Goal: Information Seeking & Learning: Compare options

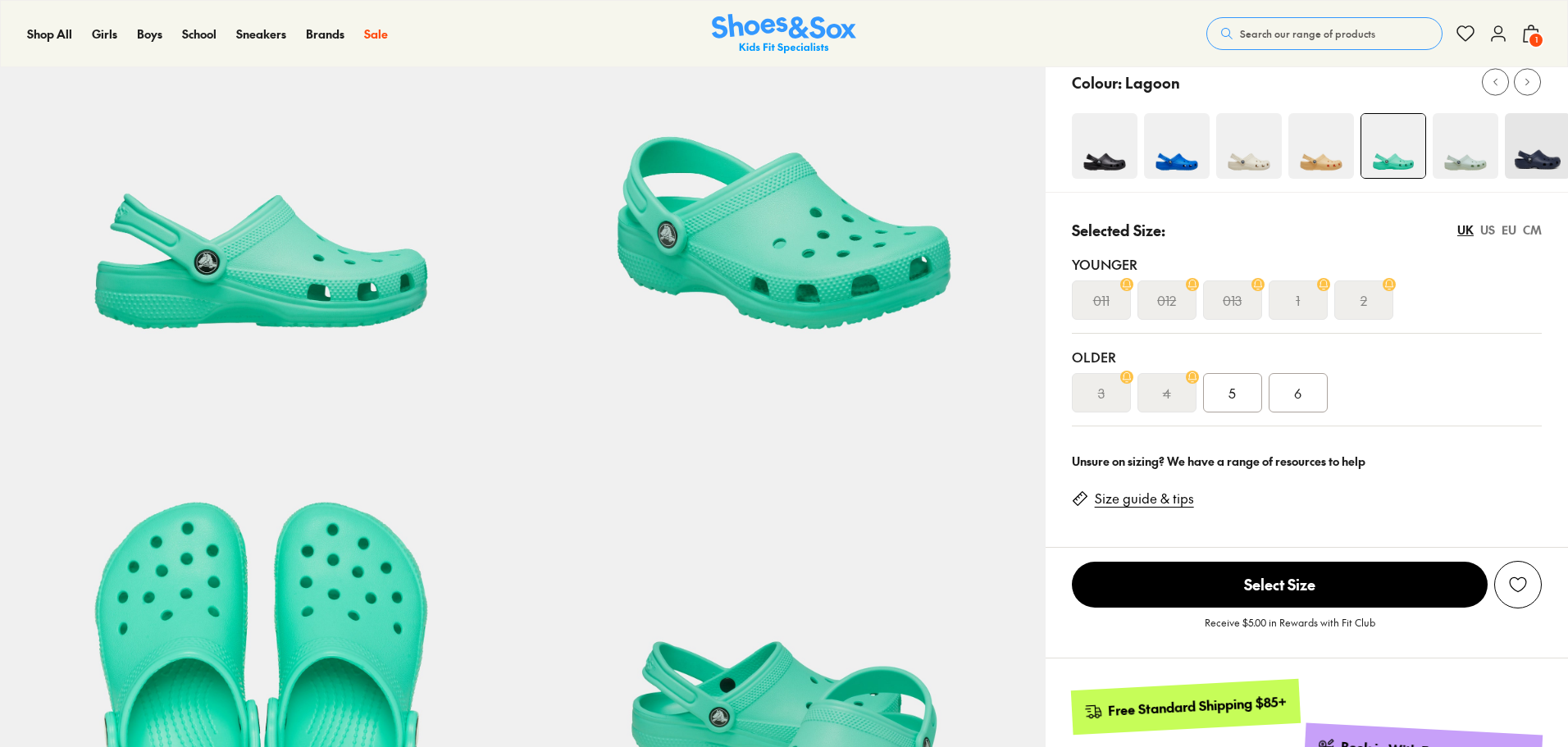
select select "*"
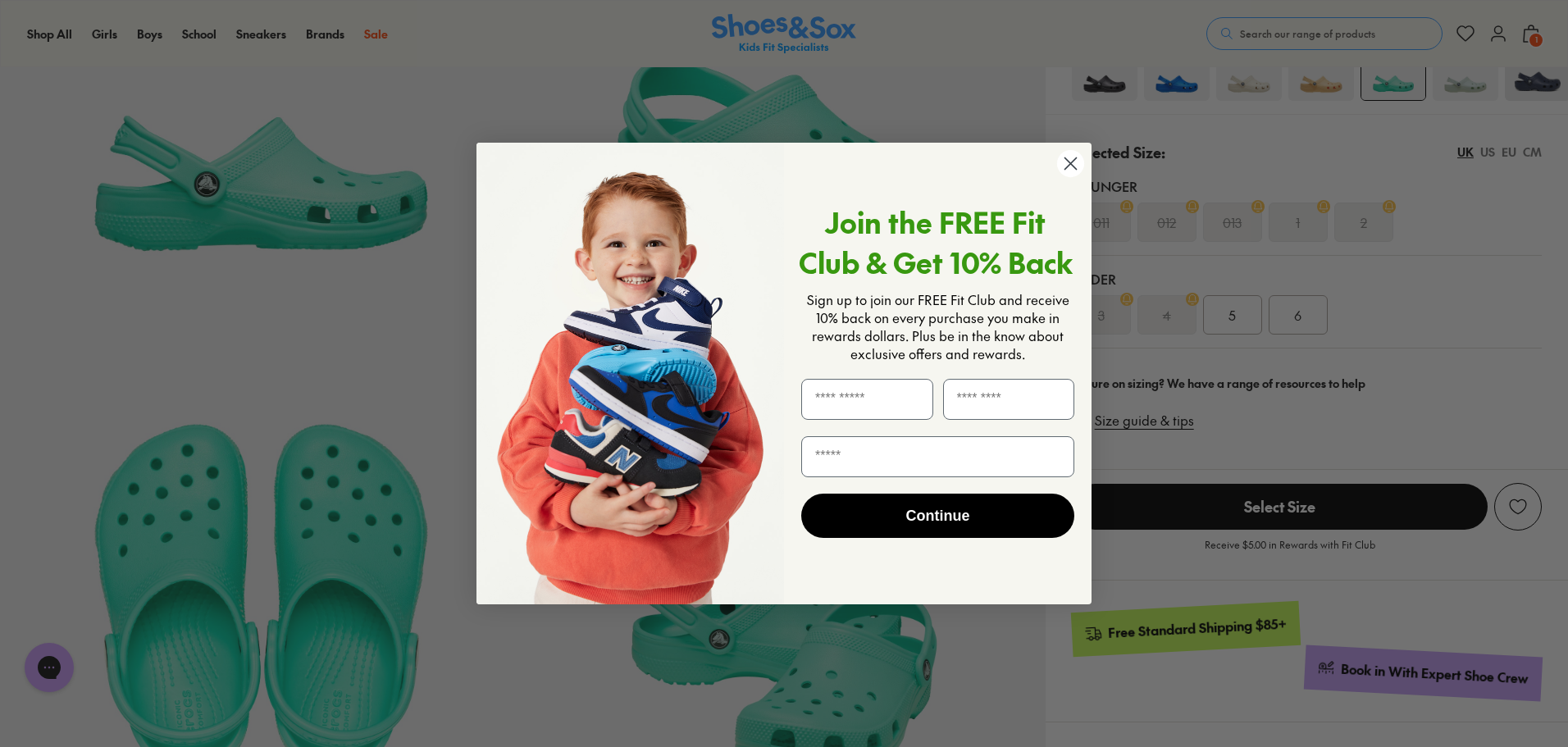
click at [1072, 169] on circle "Close dialog" at bounding box center [1070, 163] width 27 height 27
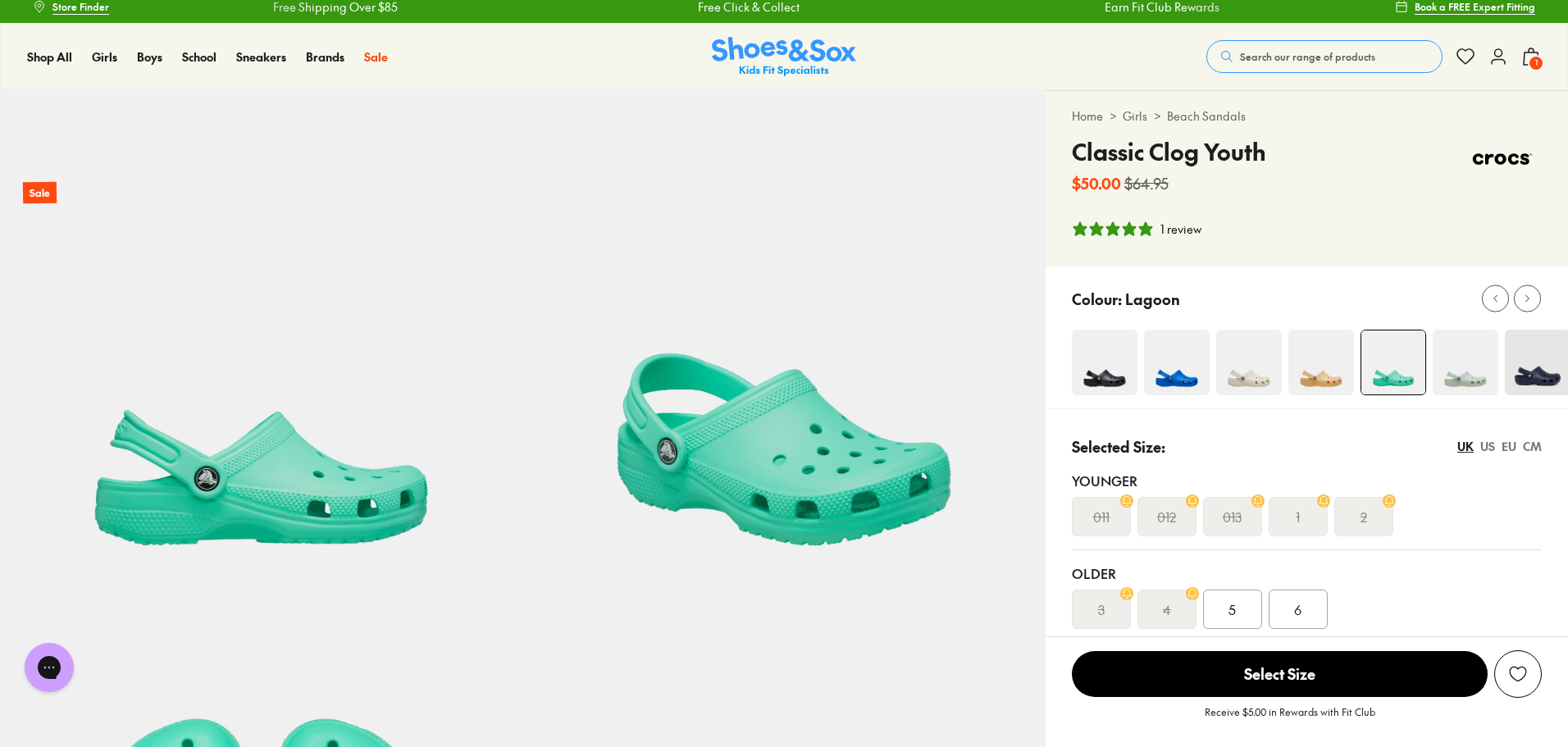
scroll to position [9, 0]
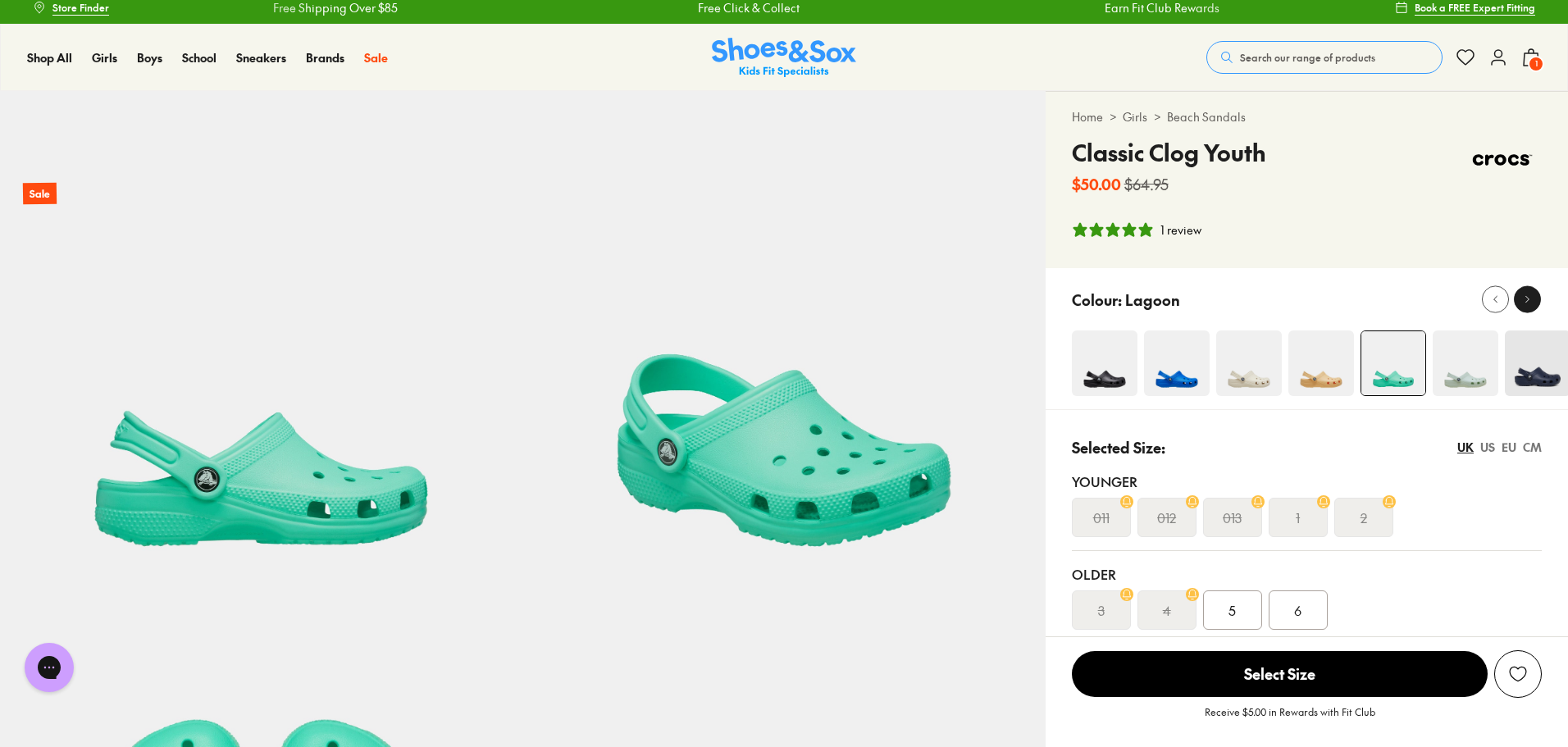
click at [1531, 297] on icon at bounding box center [1527, 300] width 12 height 12
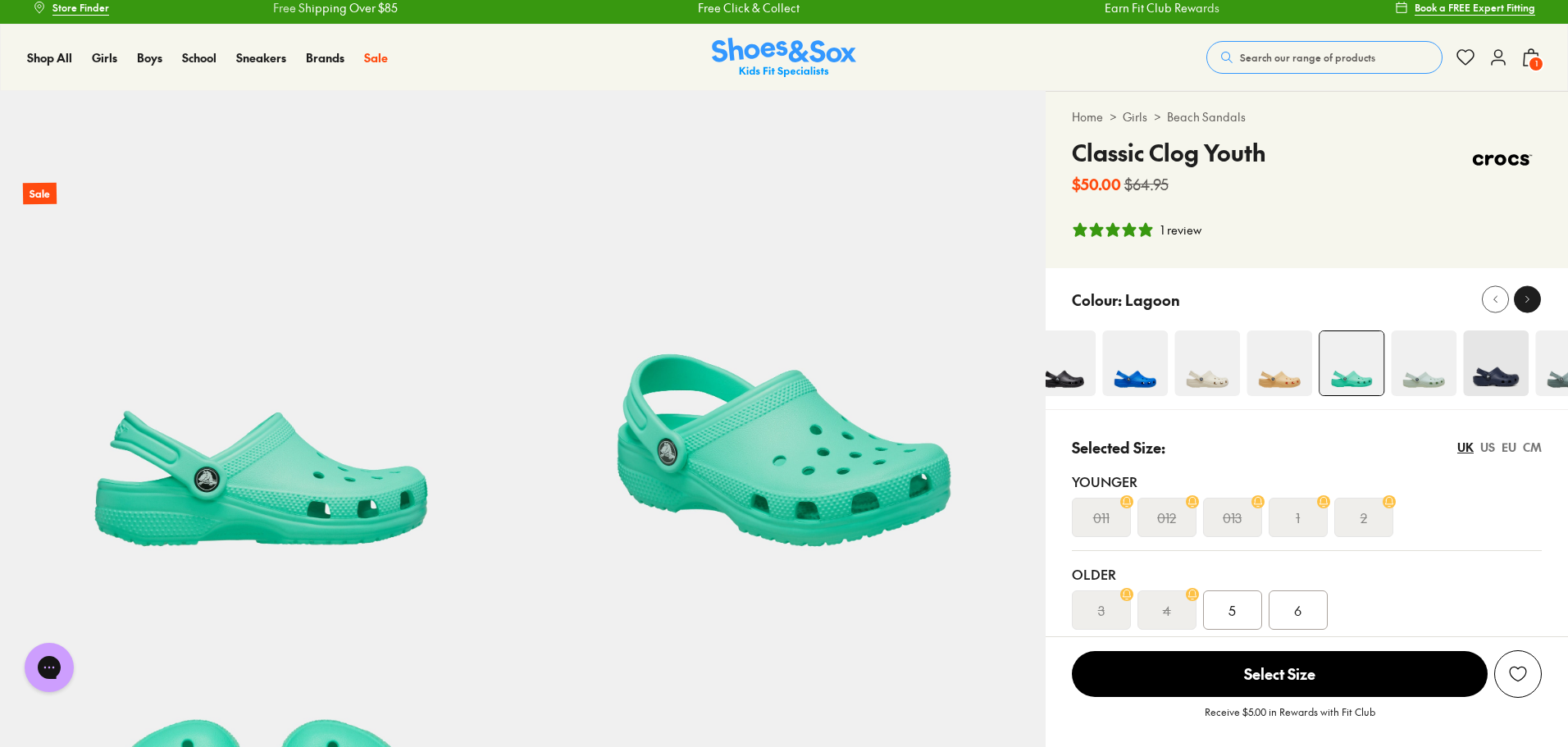
click at [1531, 297] on icon at bounding box center [1527, 300] width 12 height 12
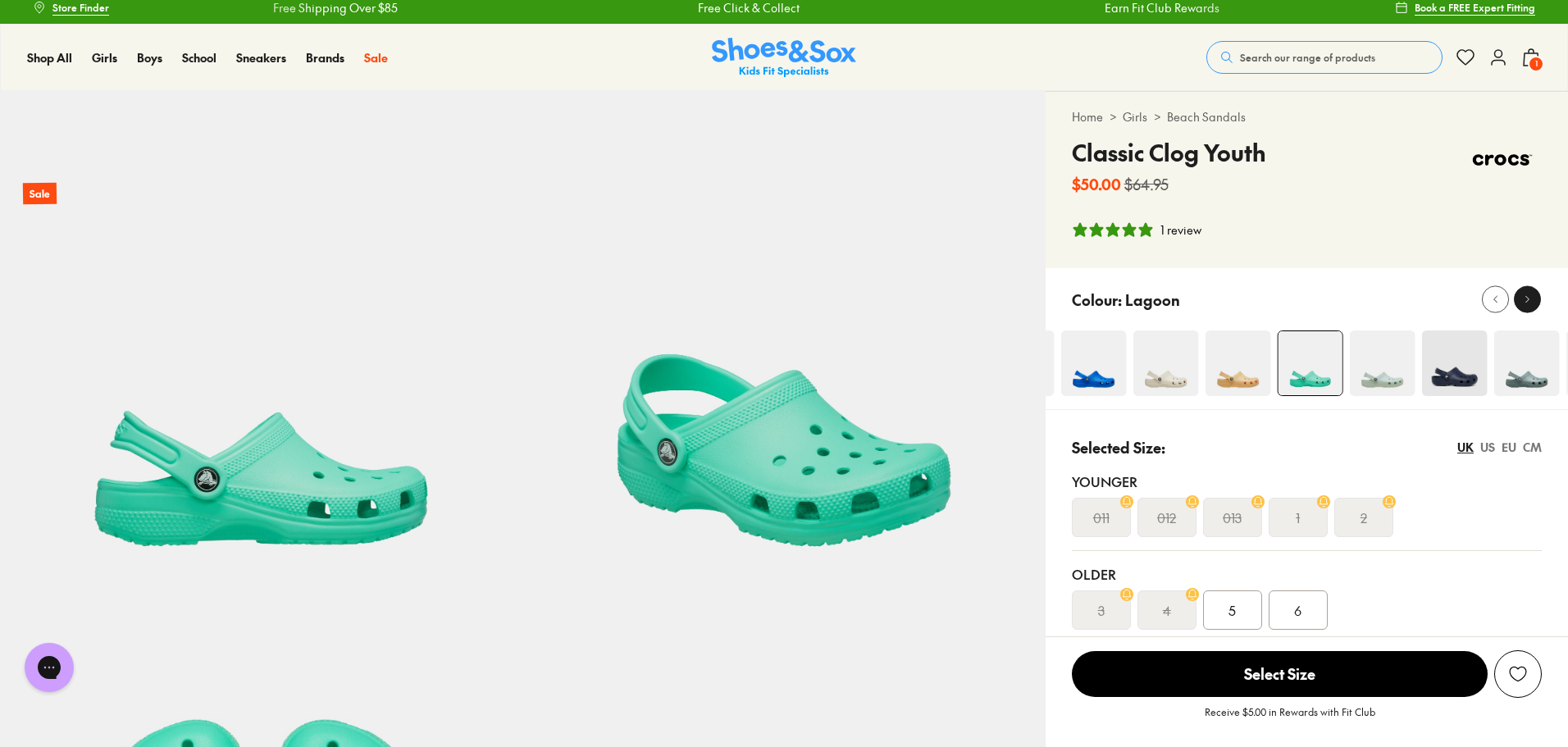
click at [1531, 297] on icon at bounding box center [1527, 300] width 12 height 12
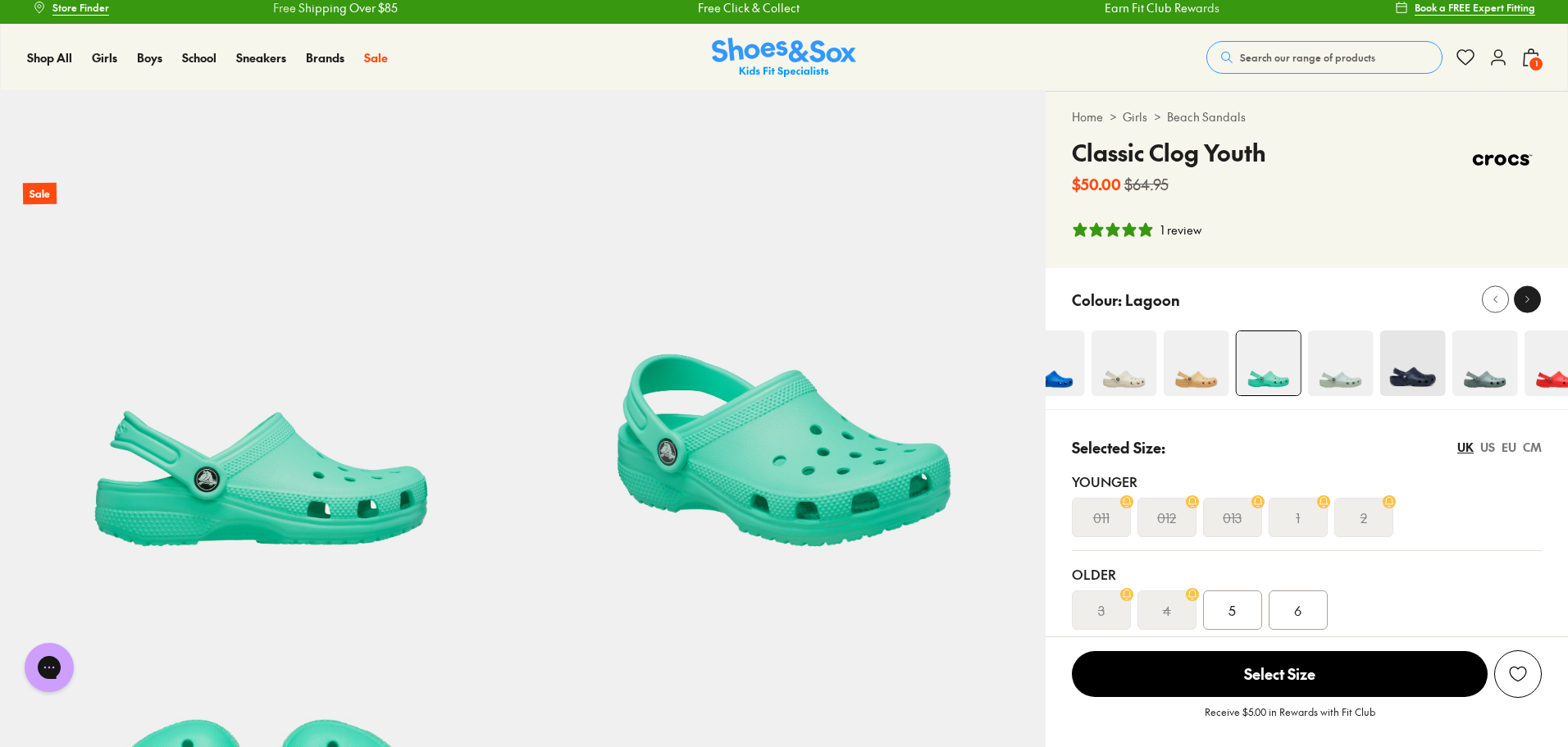
click at [1531, 297] on icon at bounding box center [1527, 300] width 12 height 12
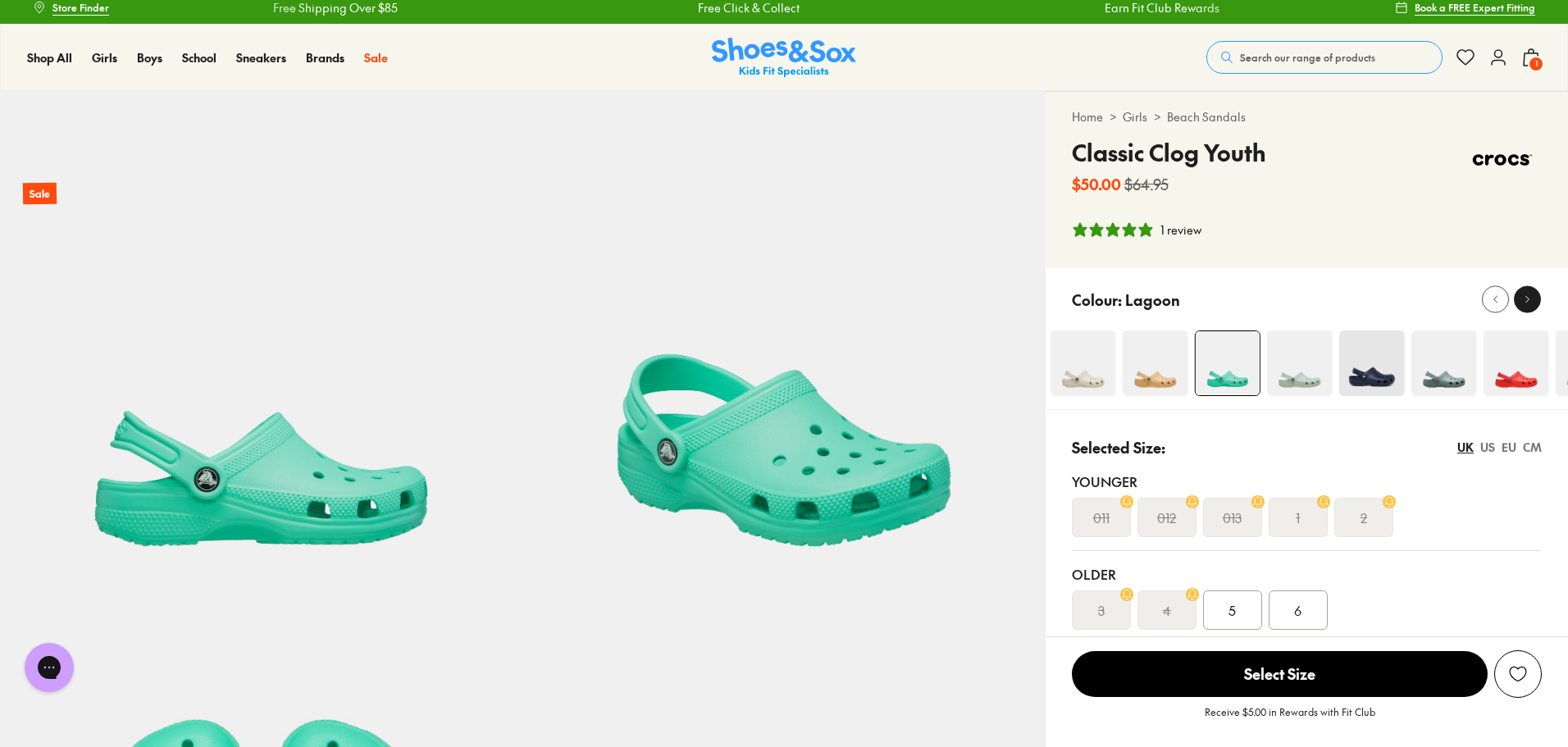
click at [1531, 297] on icon at bounding box center [1527, 300] width 12 height 12
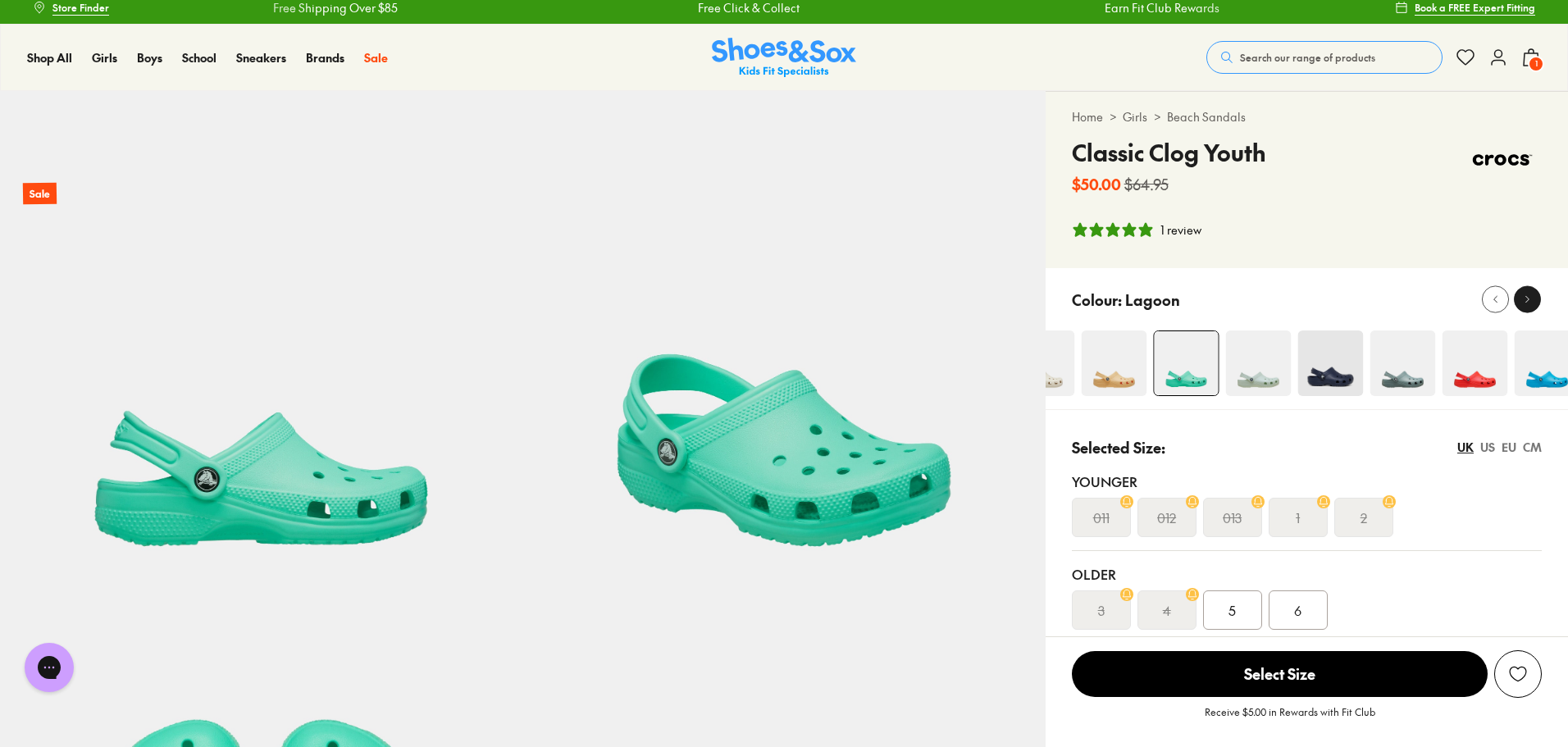
click at [1531, 297] on icon at bounding box center [1527, 300] width 12 height 12
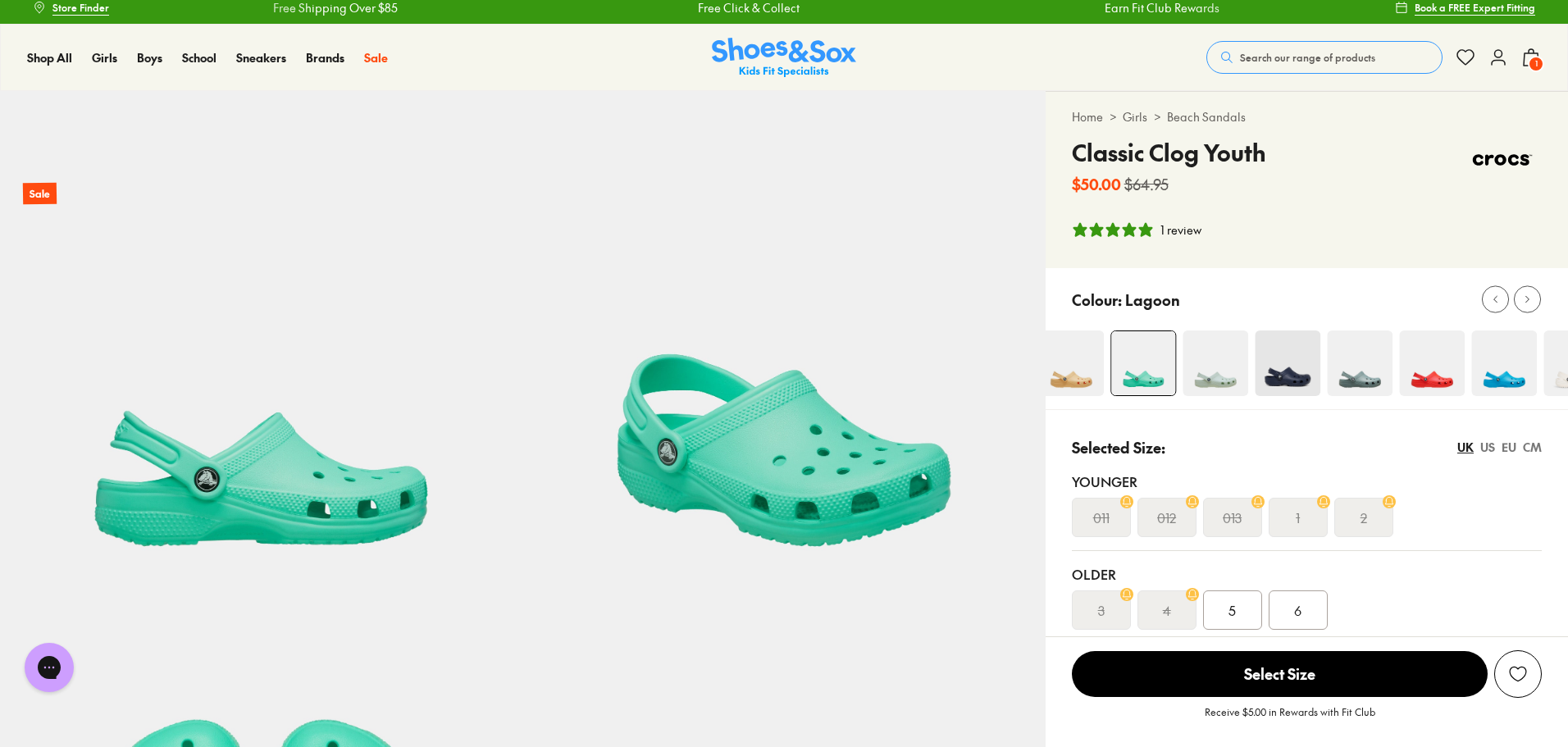
click at [1508, 376] on img at bounding box center [1503, 363] width 65 height 66
